Goal: Find specific page/section: Find specific page/section

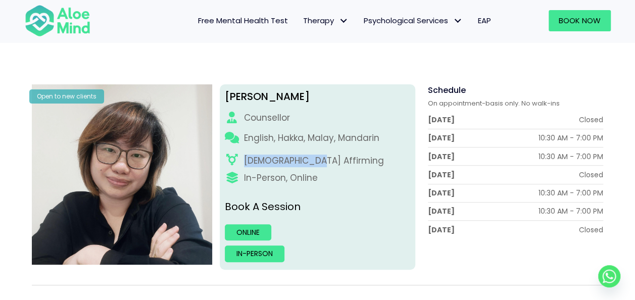
drag, startPoint x: 318, startPoint y: 161, endPoint x: 241, endPoint y: 163, distance: 77.3
click at [241, 163] on div "LGBTQ Affirming" at bounding box center [317, 161] width 185 height 13
copy div "LGBTQ Affirming"
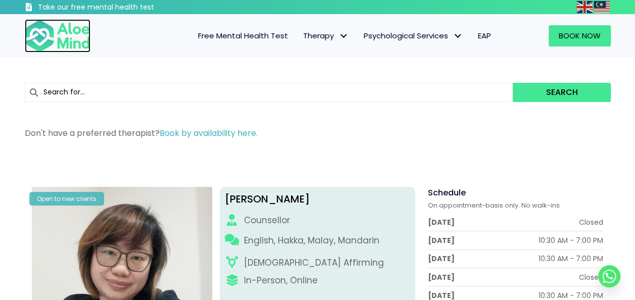
click at [68, 39] on img at bounding box center [58, 35] width 66 height 33
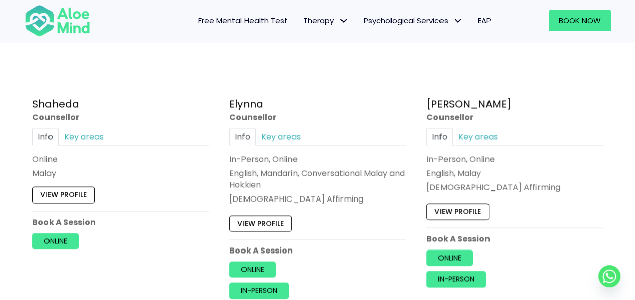
scroll to position [1010, 0]
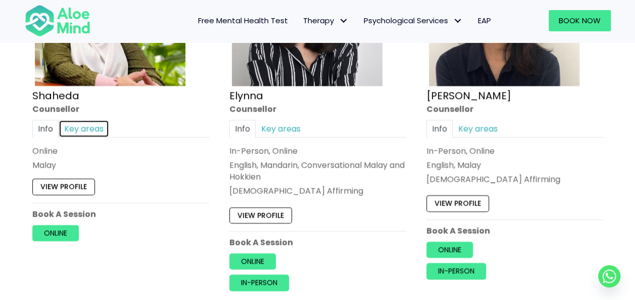
click at [99, 126] on link "Key areas" at bounding box center [84, 129] width 51 height 18
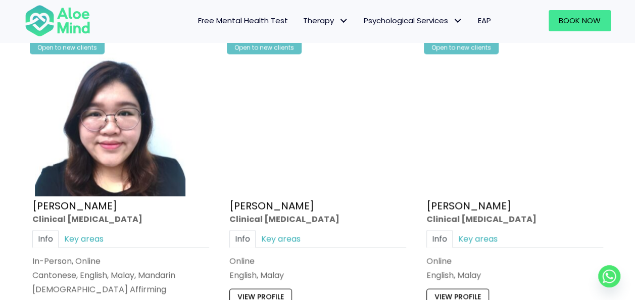
scroll to position [2829, 0]
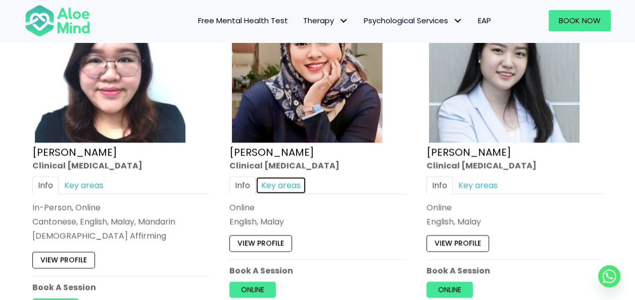
click at [285, 181] on link "Key areas" at bounding box center [281, 185] width 51 height 18
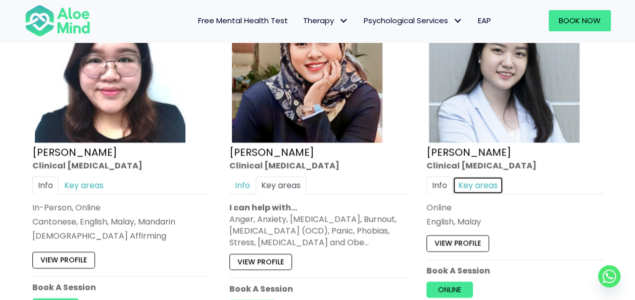
click at [473, 176] on link "Key areas" at bounding box center [478, 185] width 51 height 18
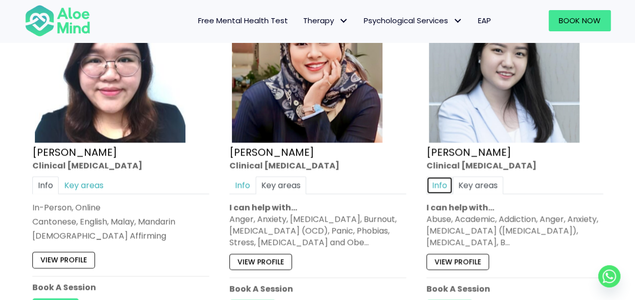
click at [439, 179] on link "Info" at bounding box center [439, 185] width 26 height 18
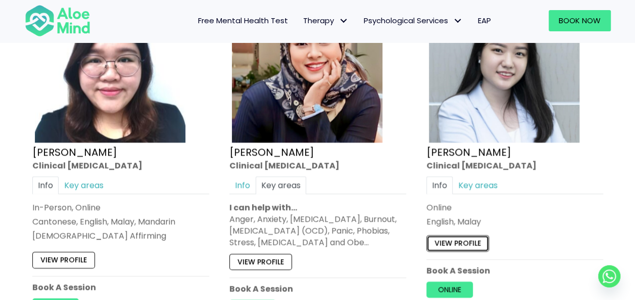
click at [447, 235] on link "View profile" at bounding box center [457, 243] width 63 height 16
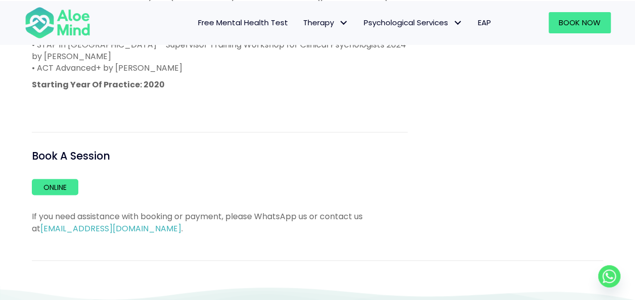
scroll to position [808, 0]
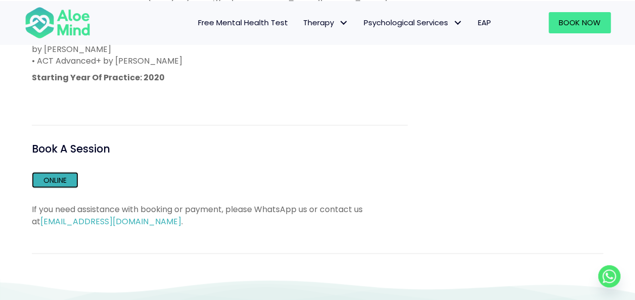
click at [61, 172] on link "Online" at bounding box center [55, 180] width 46 height 16
